Goal: Find specific page/section: Find specific page/section

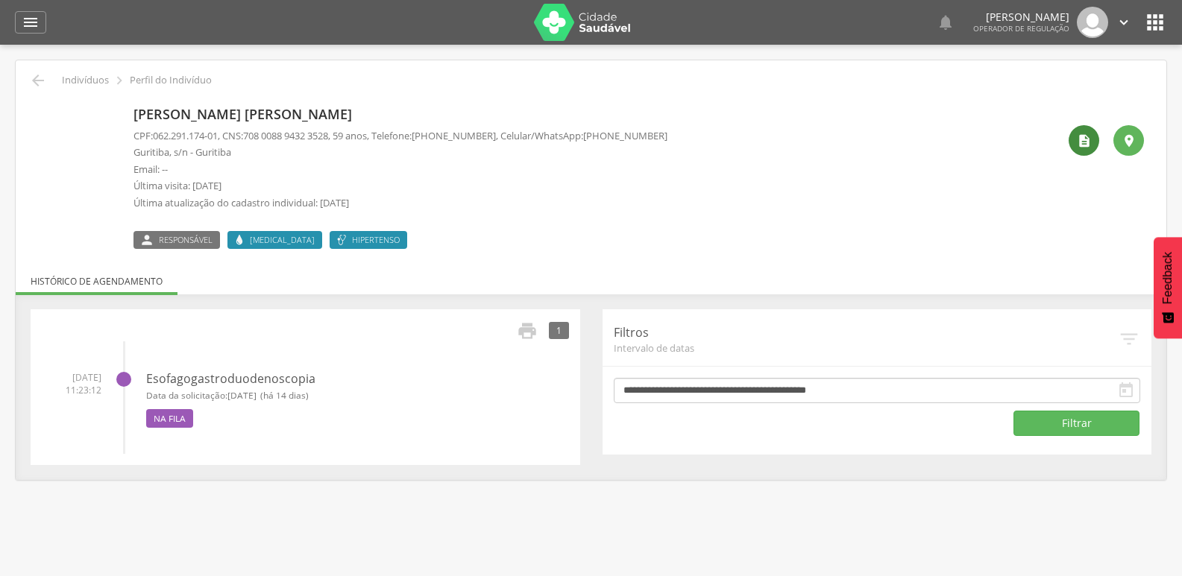
click at [1091, 143] on icon "" at bounding box center [1083, 140] width 15 height 15
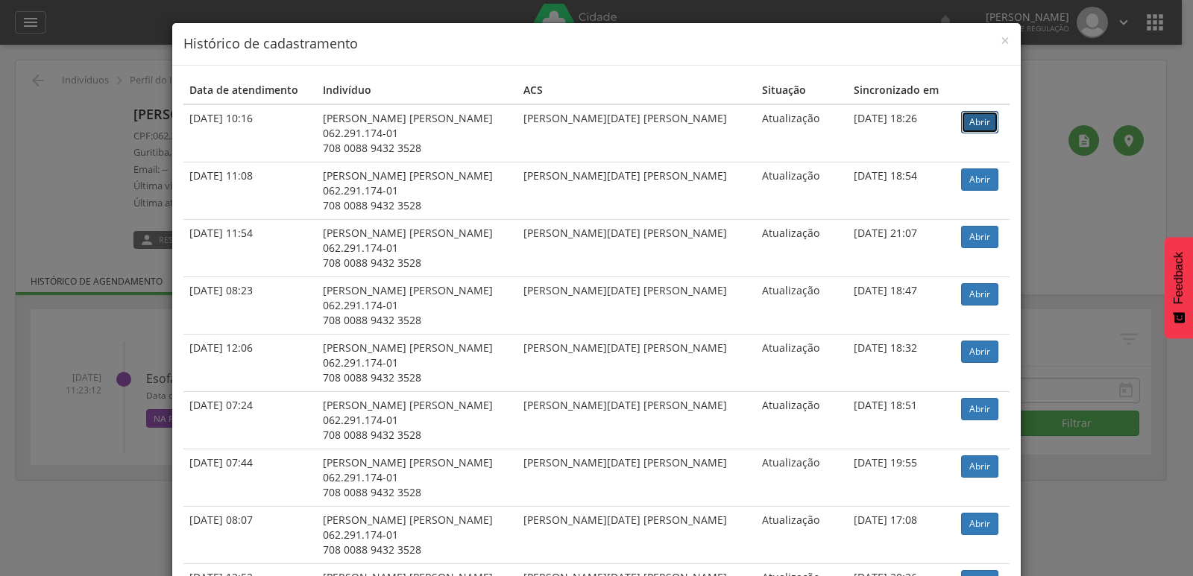
click at [965, 122] on link "Abrir" at bounding box center [979, 122] width 37 height 22
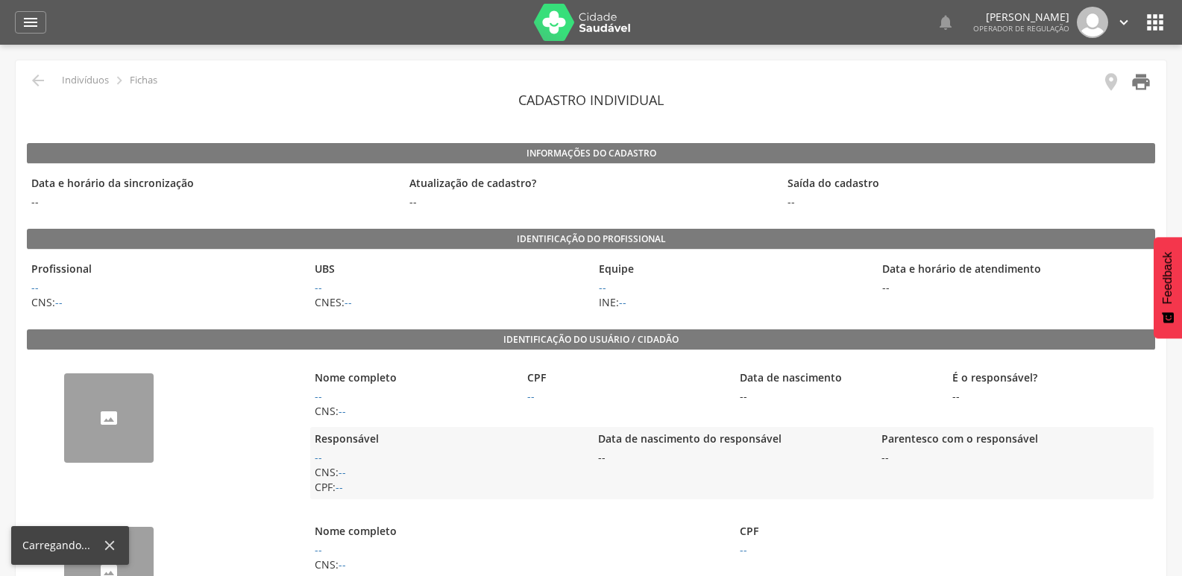
click at [1135, 83] on icon "" at bounding box center [1140, 82] width 21 height 21
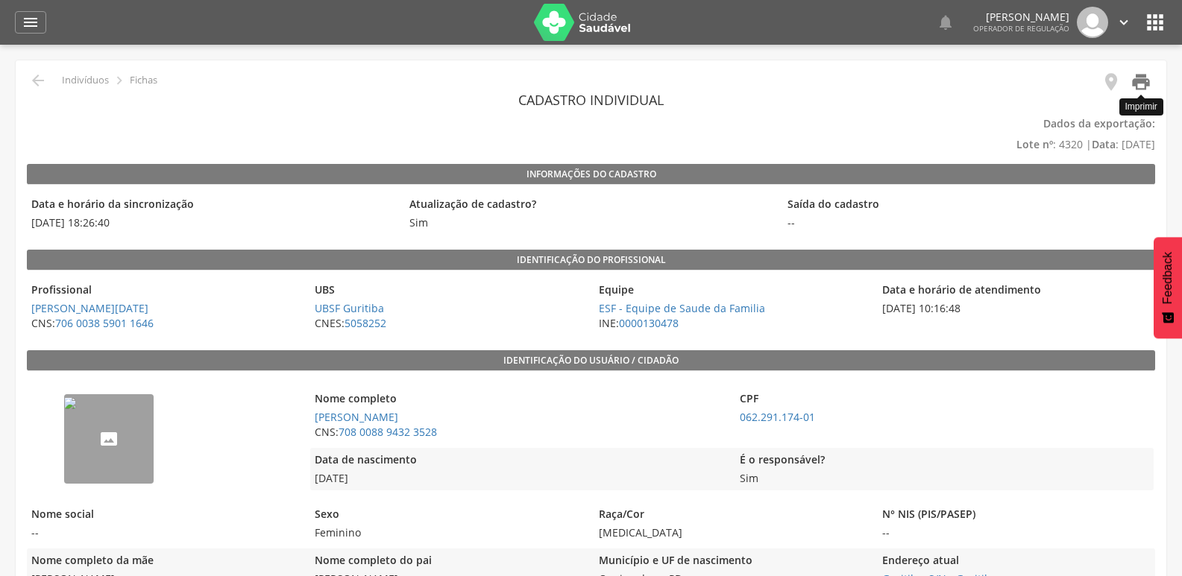
click at [1145, 86] on icon "" at bounding box center [1140, 82] width 21 height 21
